Goal: Task Accomplishment & Management: Use online tool/utility

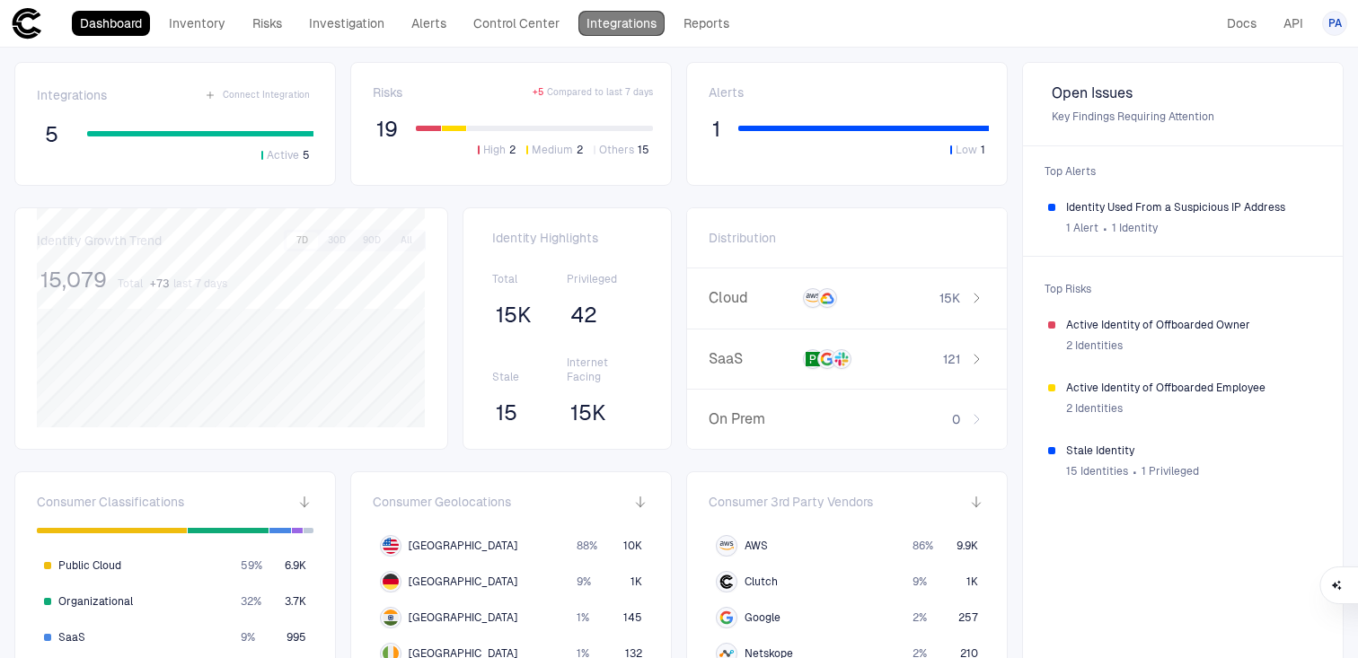
click at [632, 26] on link "Integrations" at bounding box center [621, 23] width 86 height 25
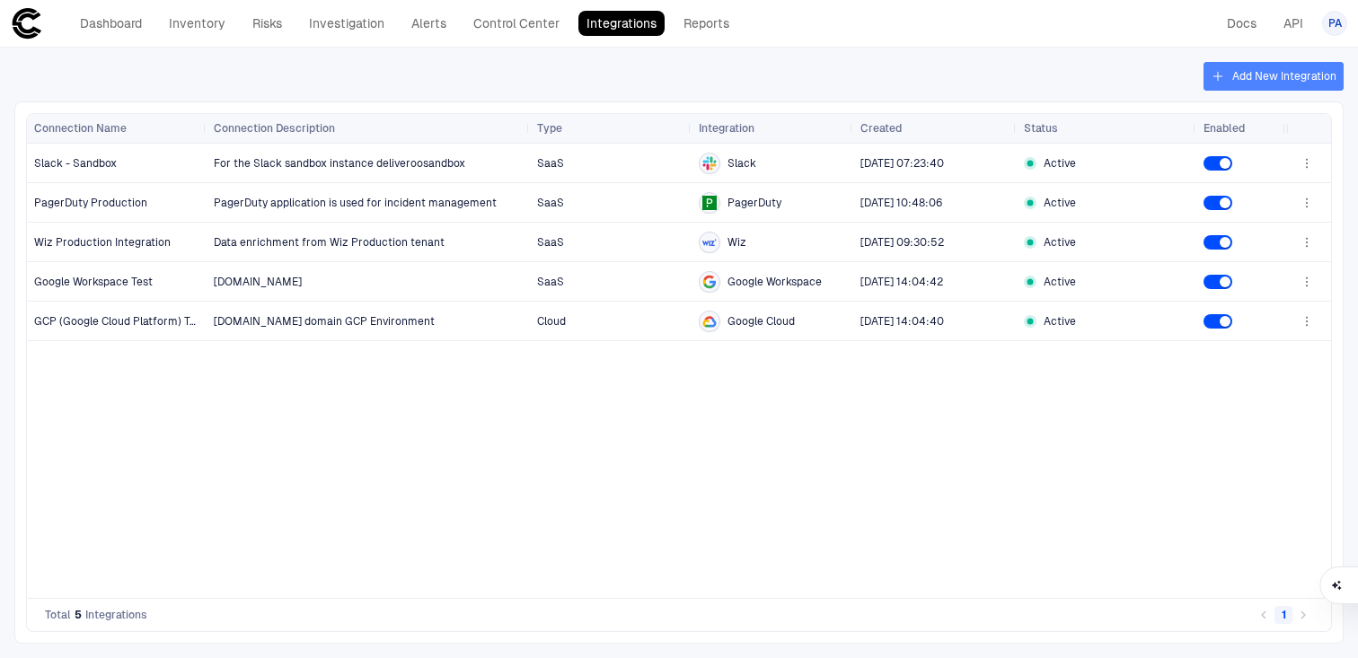
click at [1283, 75] on button "Add New Integration" at bounding box center [1274, 76] width 140 height 29
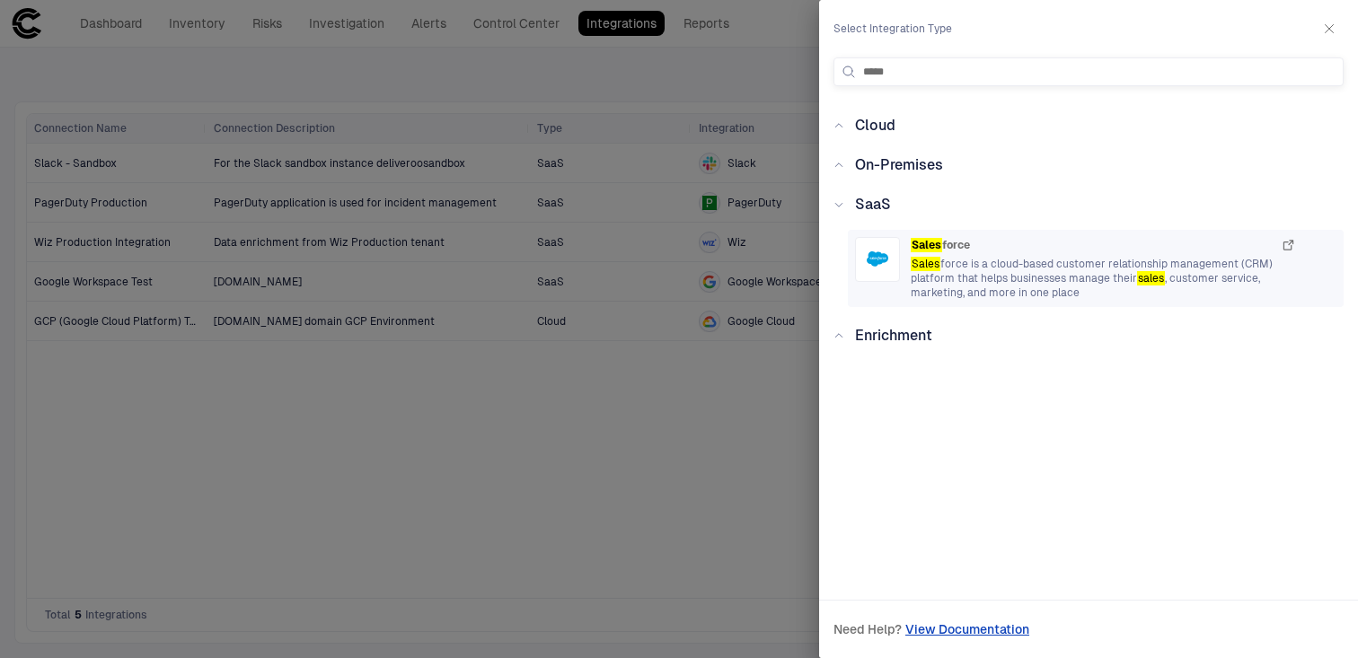
type input "*****"
click at [979, 277] on span "Sales force is a cloud-based customer relationship management (CRM) platform th…" at bounding box center [1103, 278] width 385 height 43
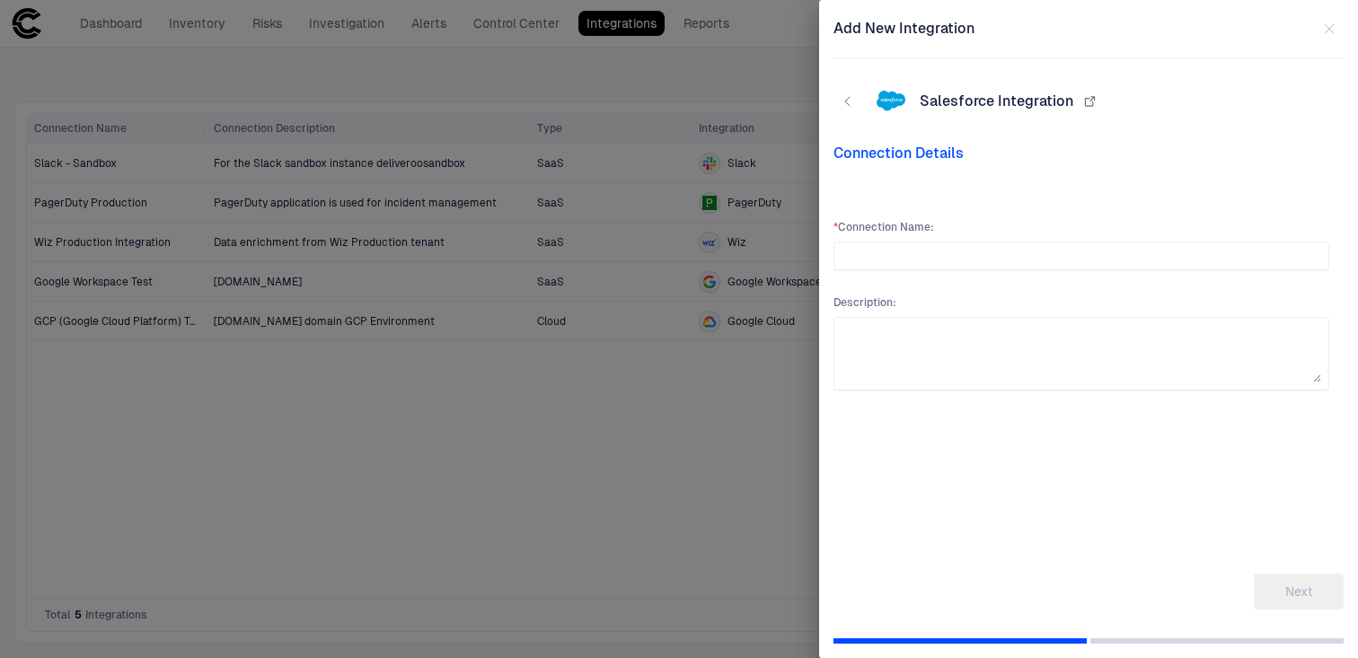
type input "*"
type input "**********"
click at [1305, 591] on button "Next" at bounding box center [1299, 592] width 90 height 36
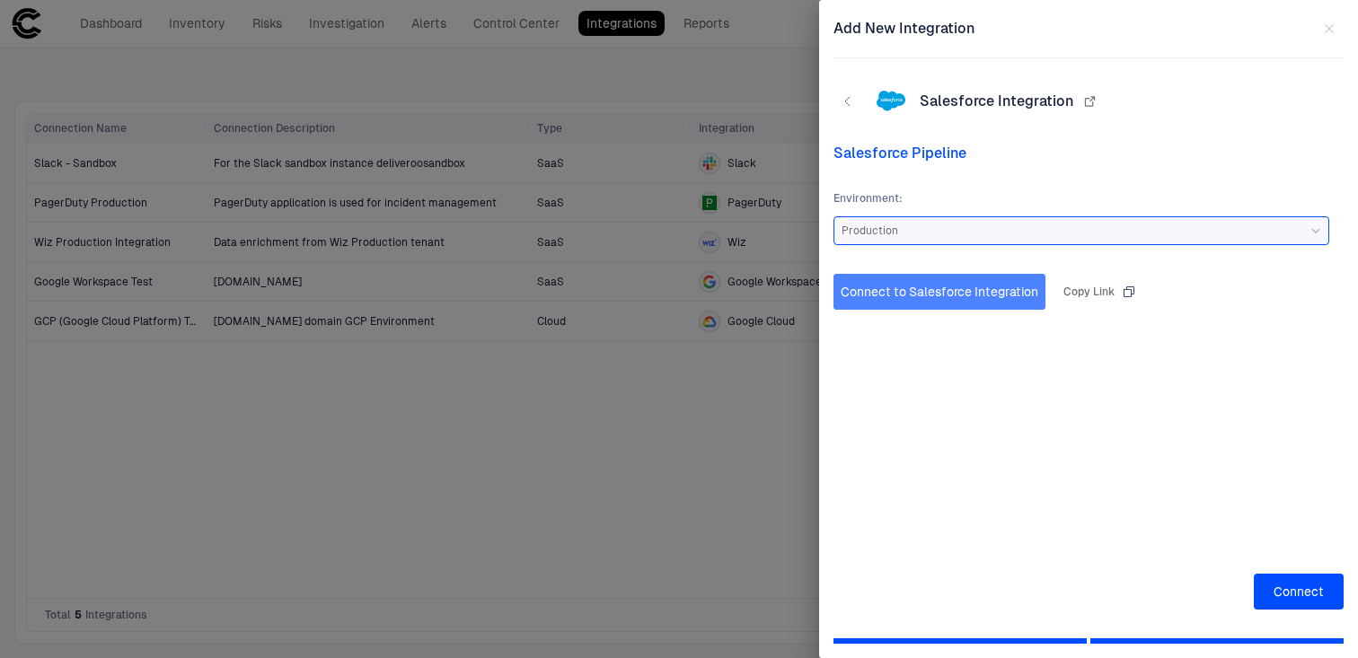
click at [966, 296] on button "Connect to Salesforce Integration" at bounding box center [939, 292] width 212 height 36
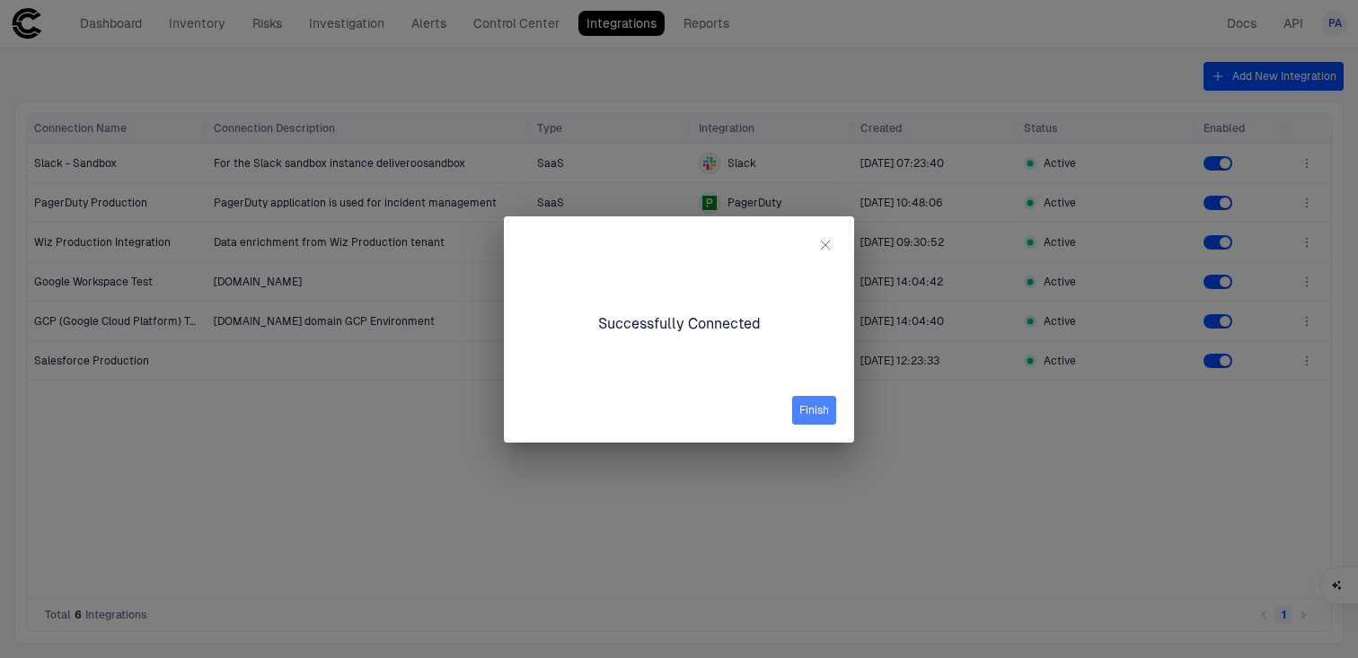
click at [807, 413] on button "Finish" at bounding box center [814, 410] width 44 height 29
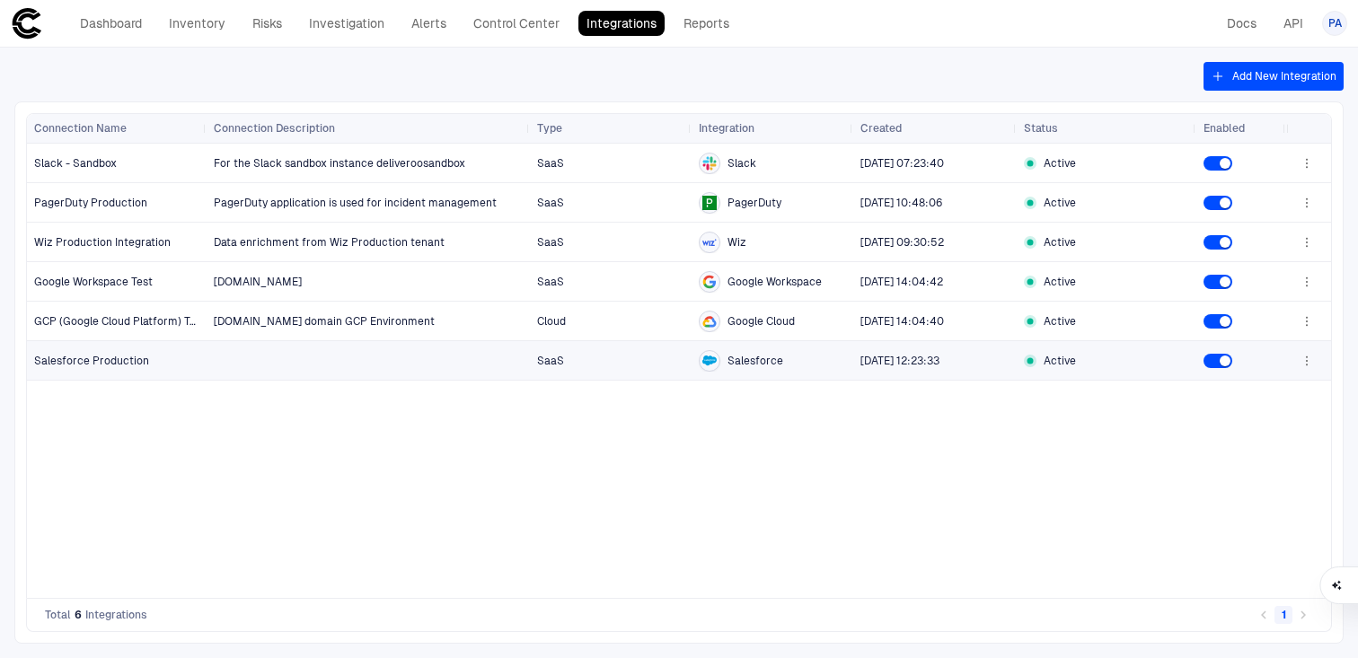
click at [156, 364] on span "Salesforce Production" at bounding box center [117, 361] width 166 height 36
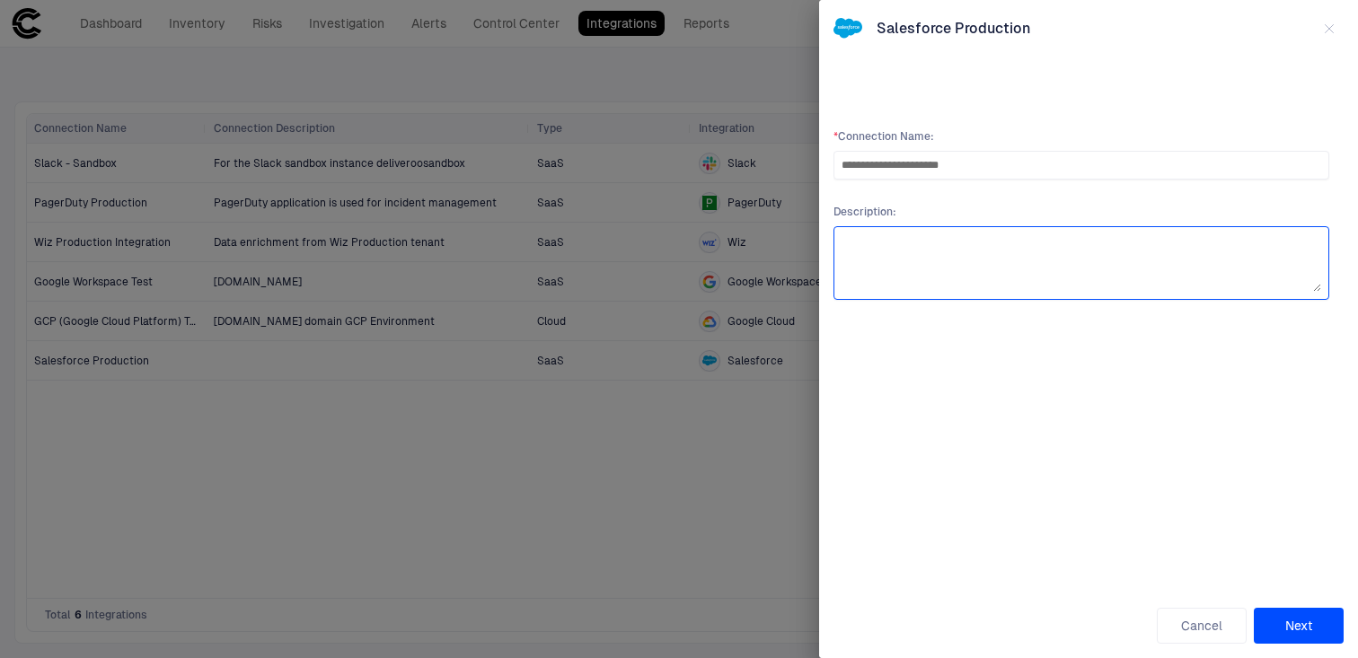
click at [982, 264] on textarea at bounding box center [1082, 262] width 480 height 57
type textarea "**********"
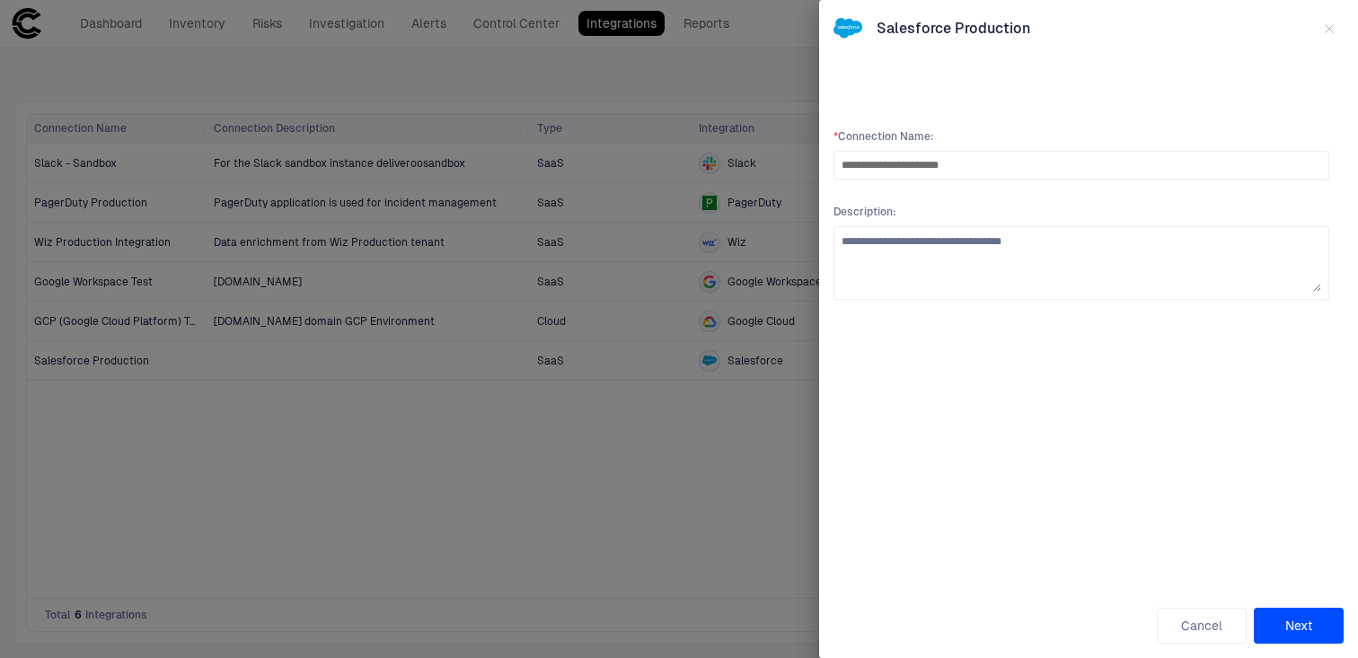
click at [1292, 633] on button "Next" at bounding box center [1299, 626] width 90 height 36
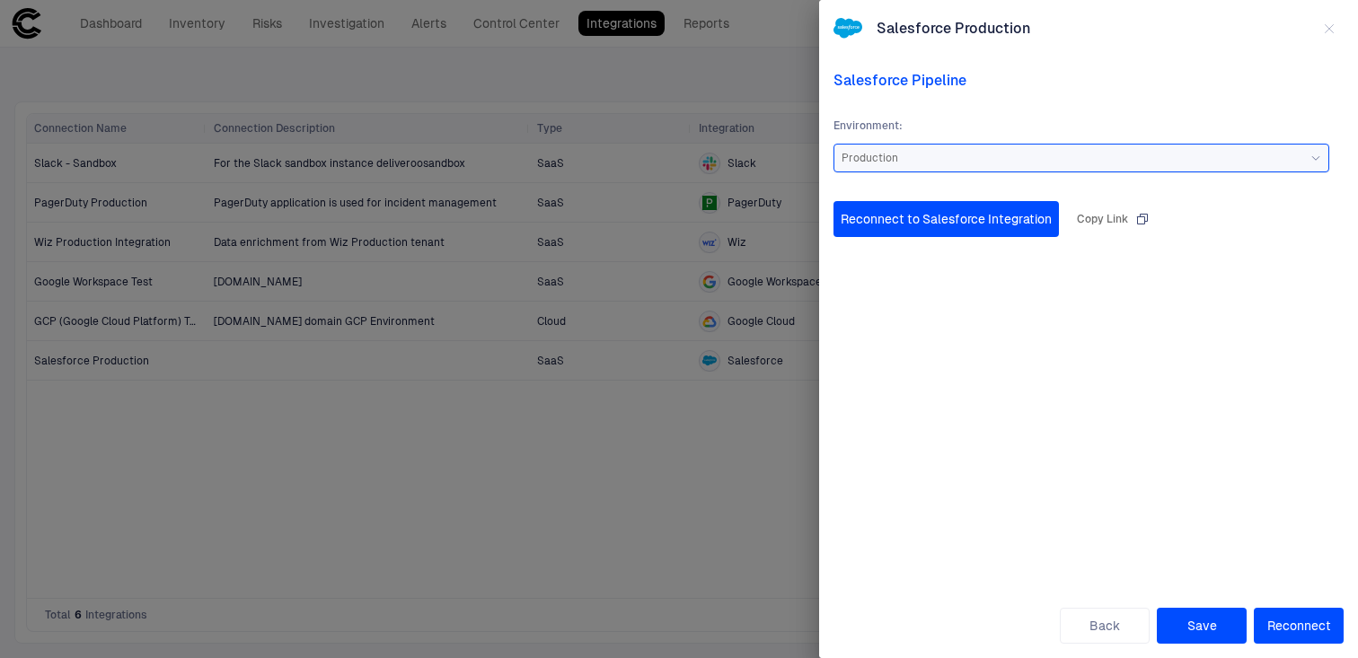
click at [1223, 618] on button "Save" at bounding box center [1202, 626] width 90 height 36
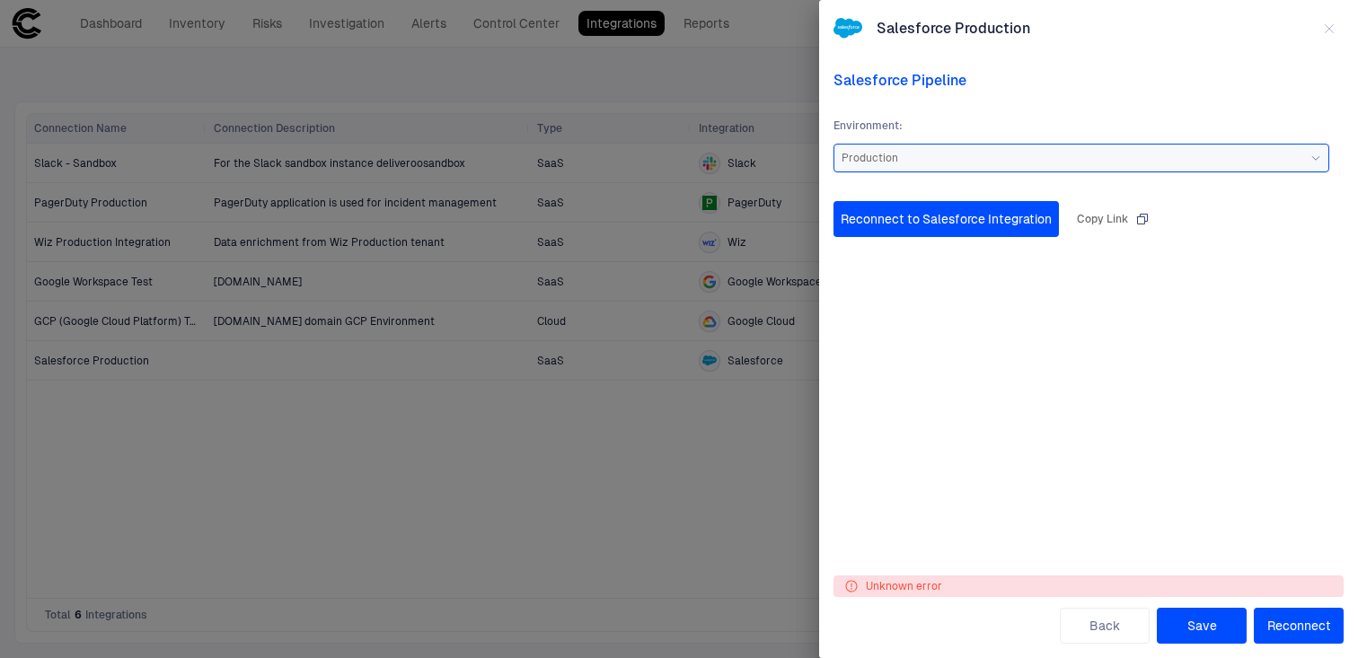
click at [1331, 44] on div "Salesforce Production Salesforce Pipeline Environment : Production Reconnect to…" at bounding box center [1088, 329] width 510 height 630
click at [1330, 22] on icon "button" at bounding box center [1329, 29] width 14 height 14
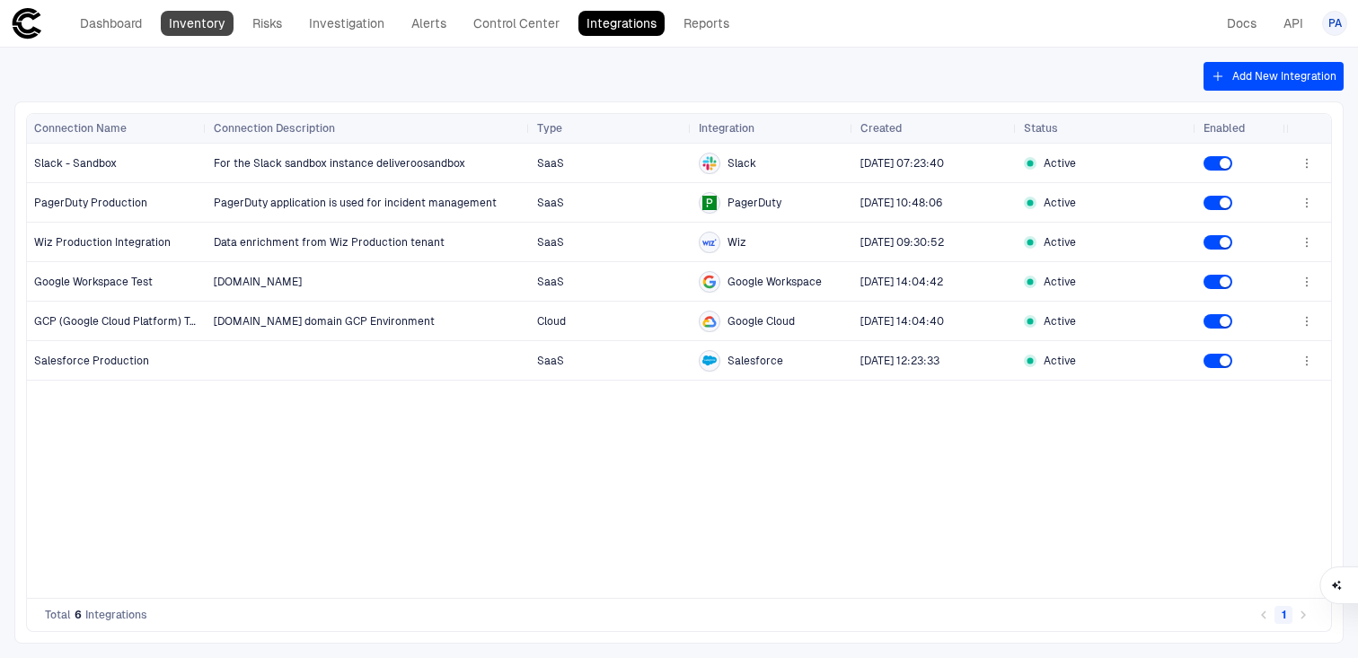
click at [185, 31] on link "Inventory" at bounding box center [197, 23] width 73 height 25
